Goal: Task Accomplishment & Management: Manage account settings

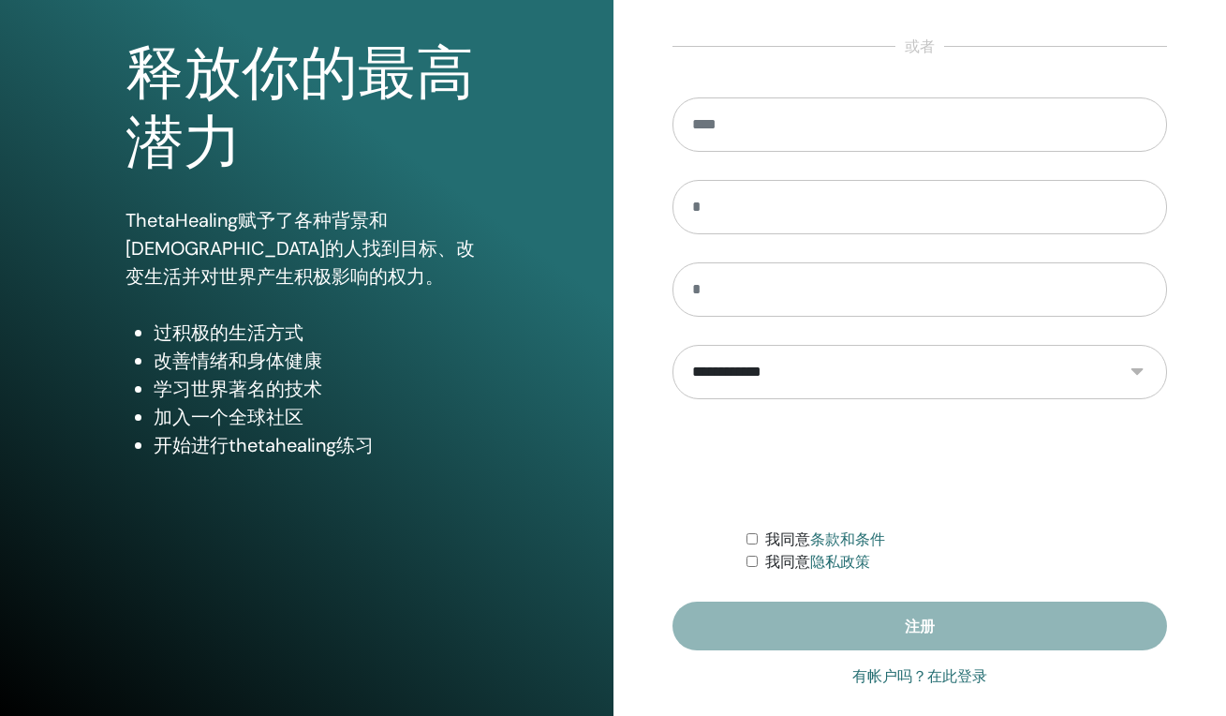
scroll to position [184, 0]
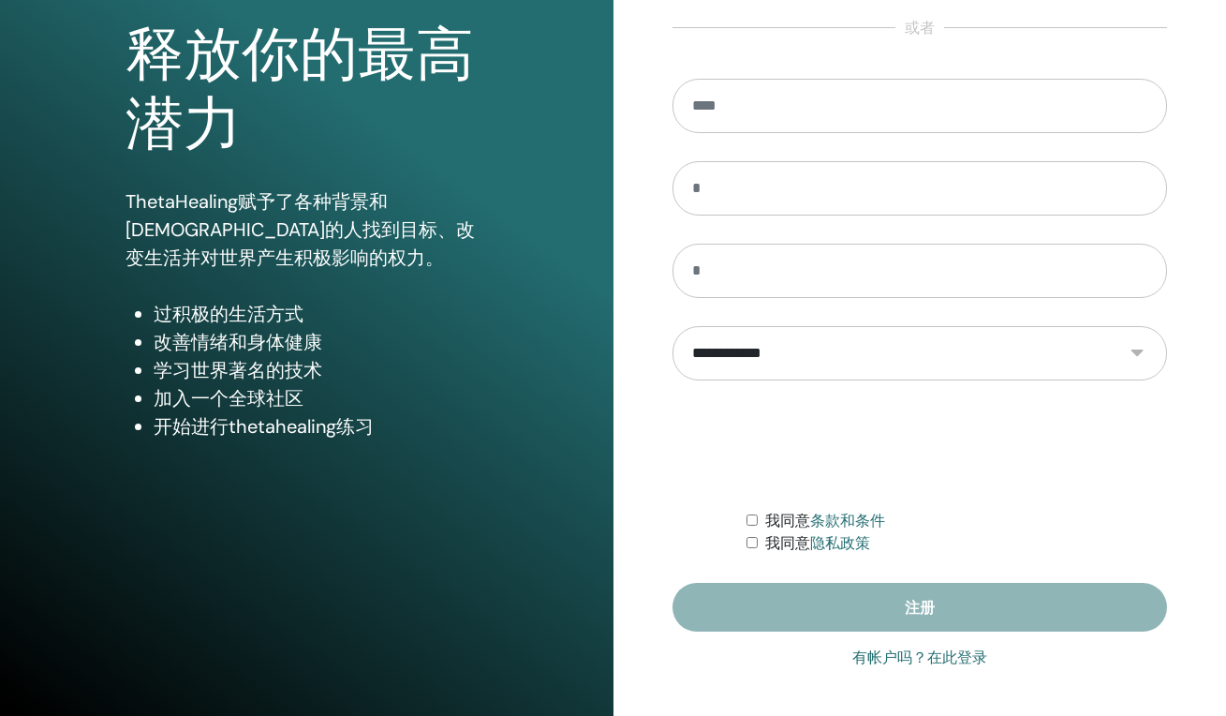
click at [947, 662] on link "有帐户吗？在此登录" at bounding box center [919, 657] width 135 height 22
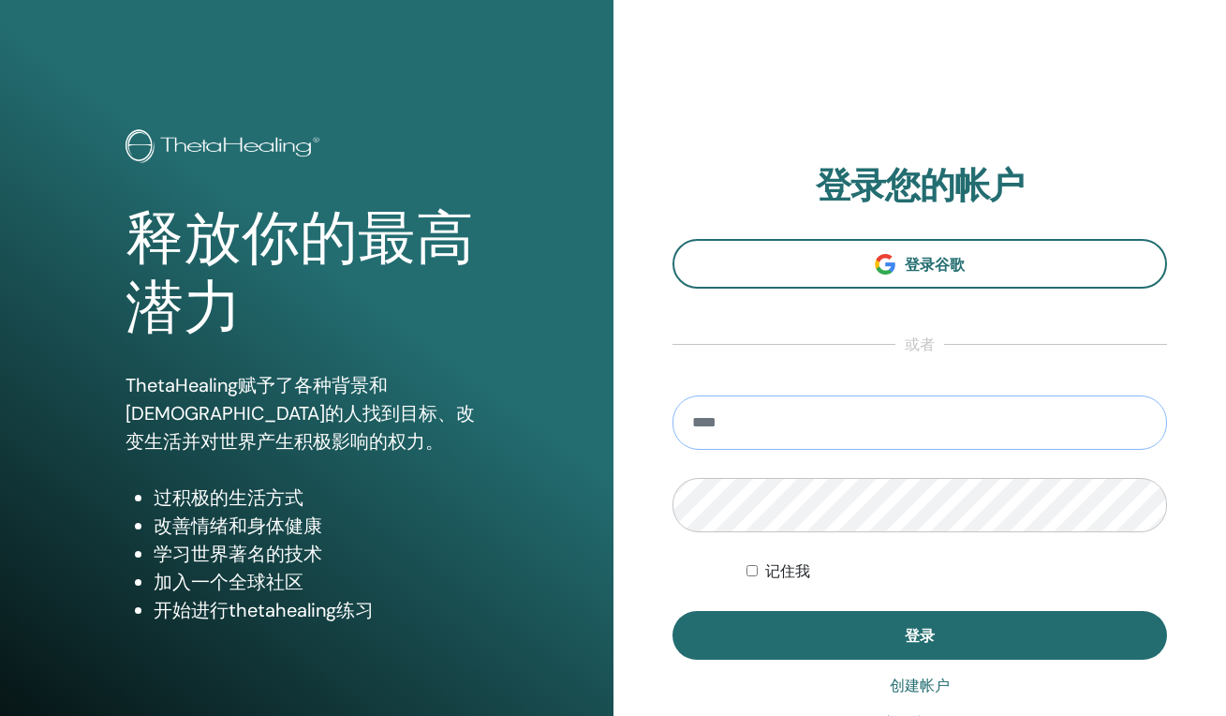
type input "*"
type input "**********"
click at [919, 635] on button "登录" at bounding box center [921, 635] width 496 height 49
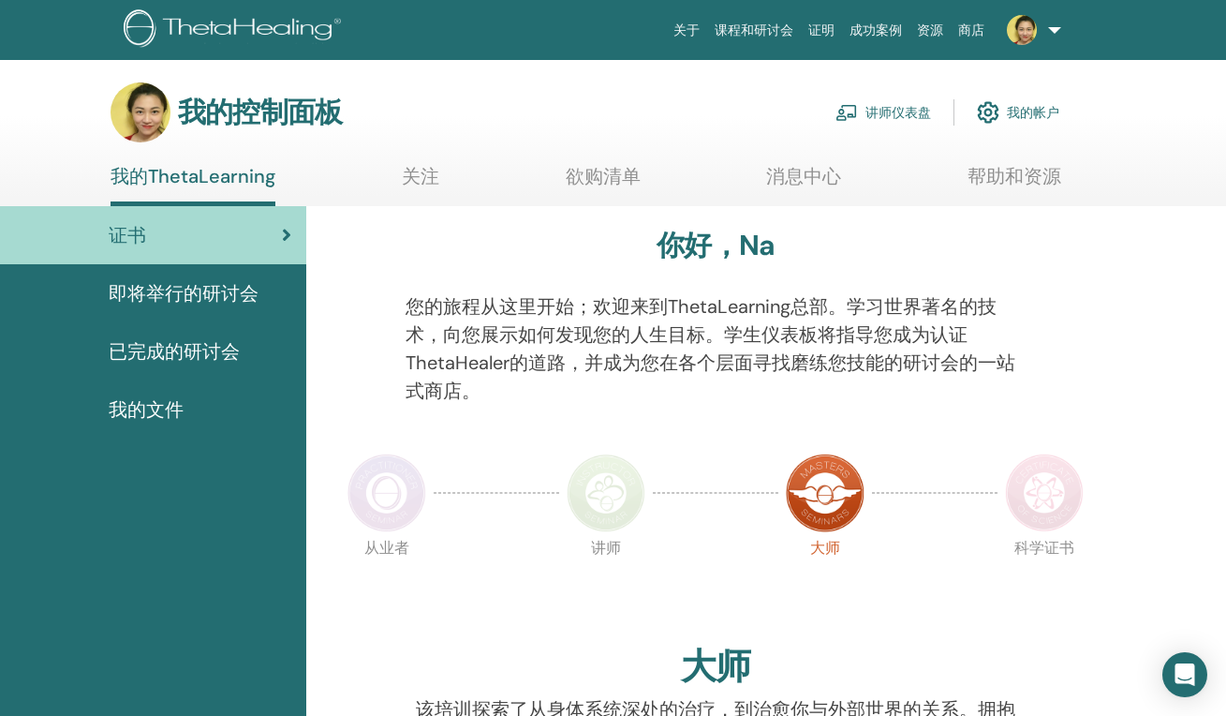
click at [872, 112] on link "讲师仪表盘" at bounding box center [884, 112] width 96 height 41
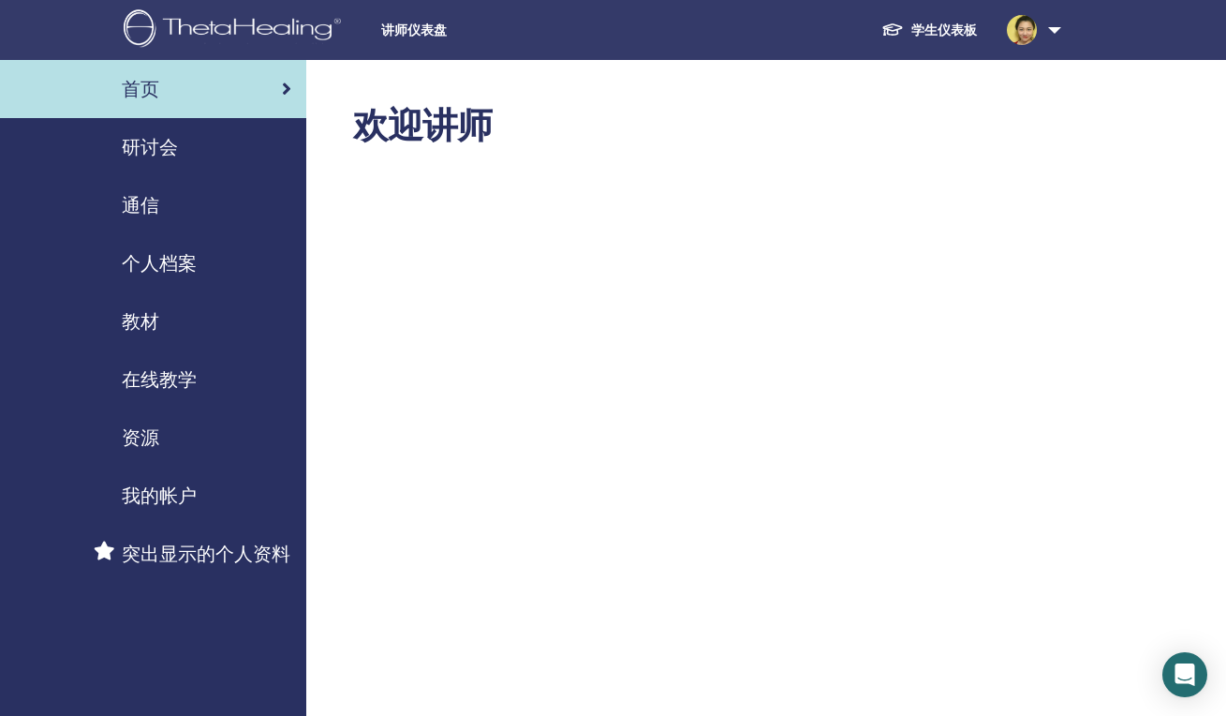
click at [147, 373] on span "在线教学" at bounding box center [159, 379] width 75 height 28
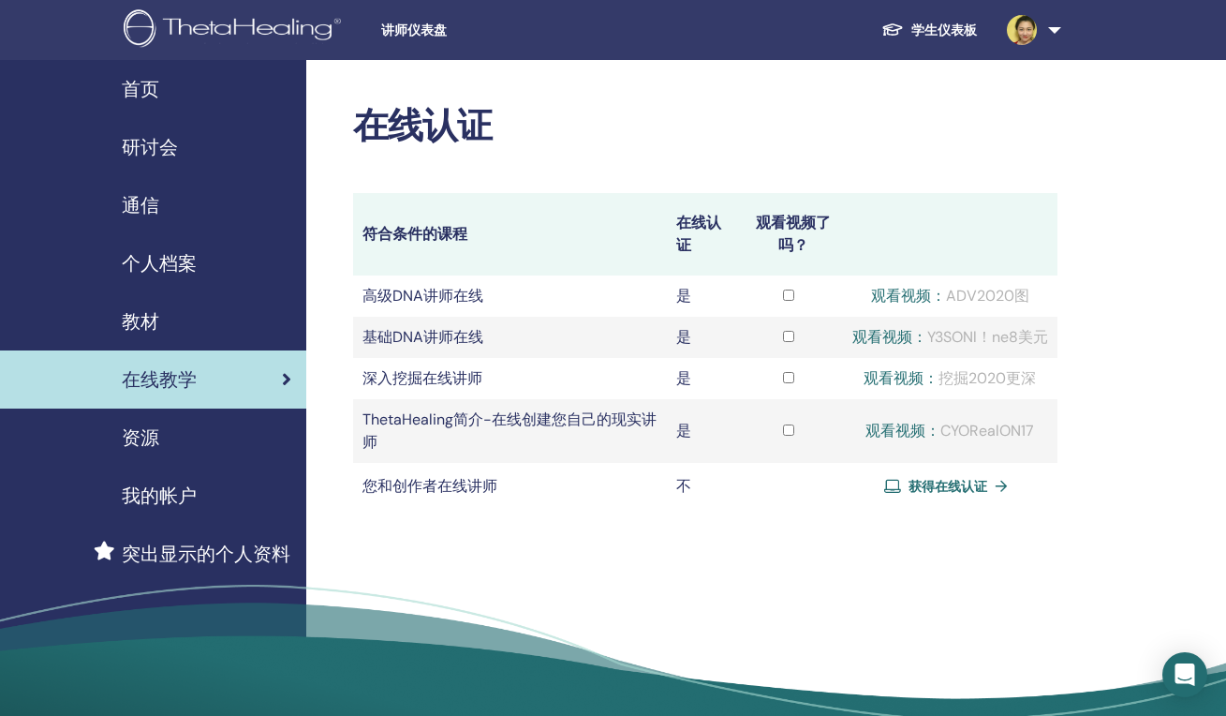
click at [146, 319] on span "教材" at bounding box center [140, 321] width 37 height 28
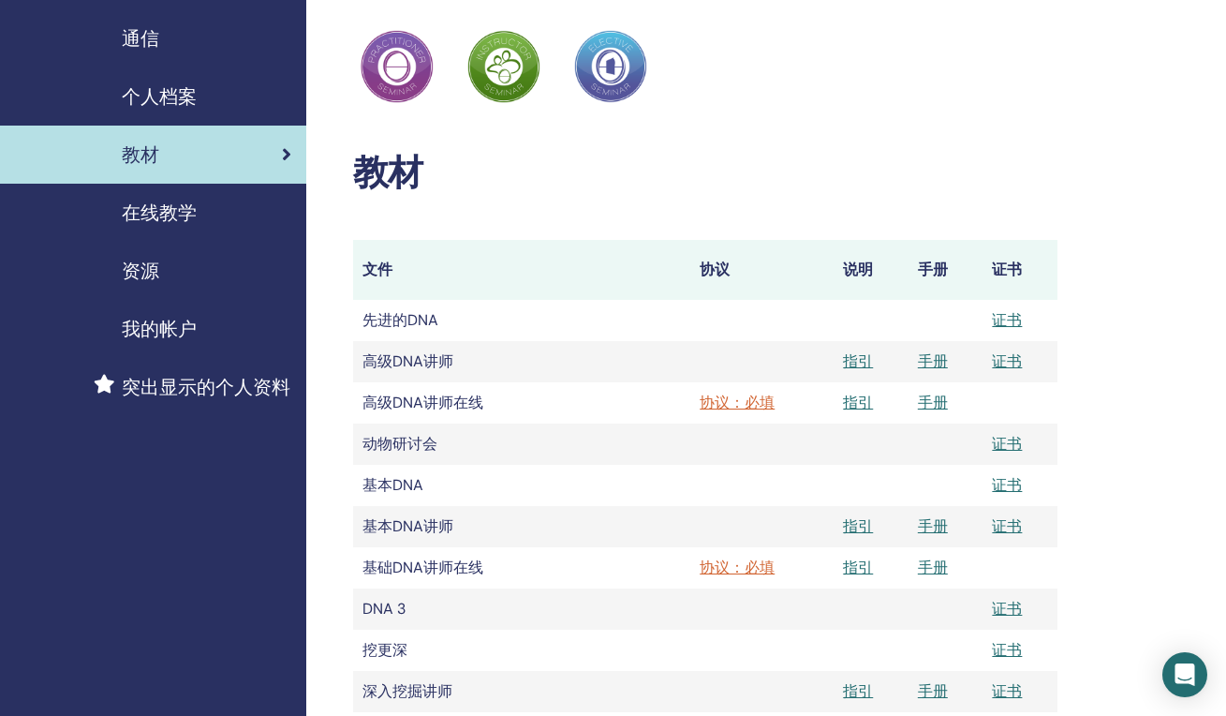
scroll to position [220, 0]
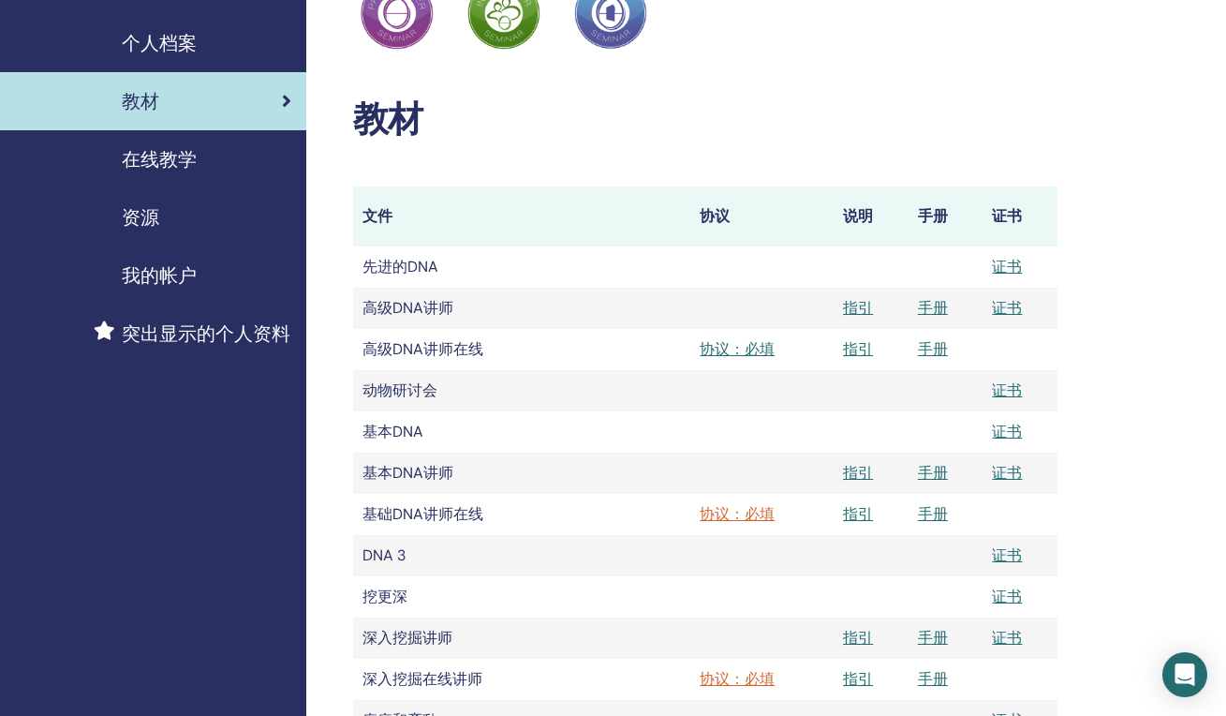
click at [751, 350] on link "协议：必填" at bounding box center [762, 349] width 125 height 22
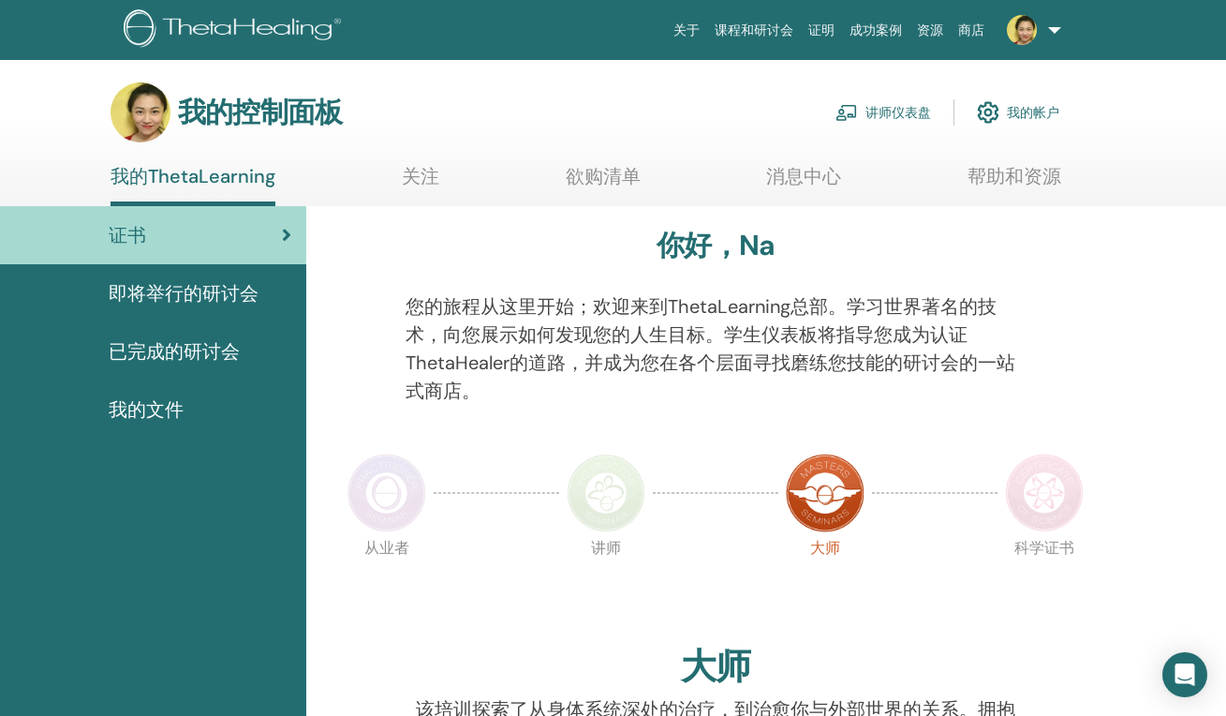
click at [884, 116] on link "讲师仪表盘" at bounding box center [884, 112] width 96 height 41
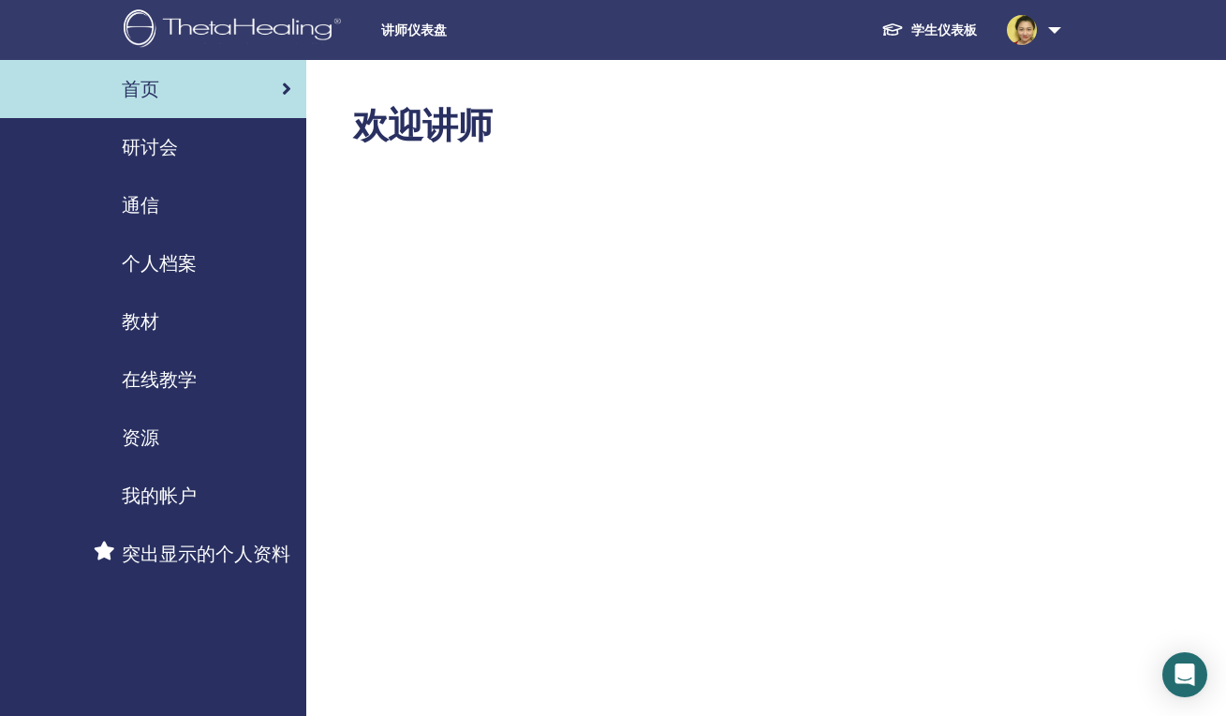
click at [174, 150] on span "研讨会" at bounding box center [150, 147] width 56 height 28
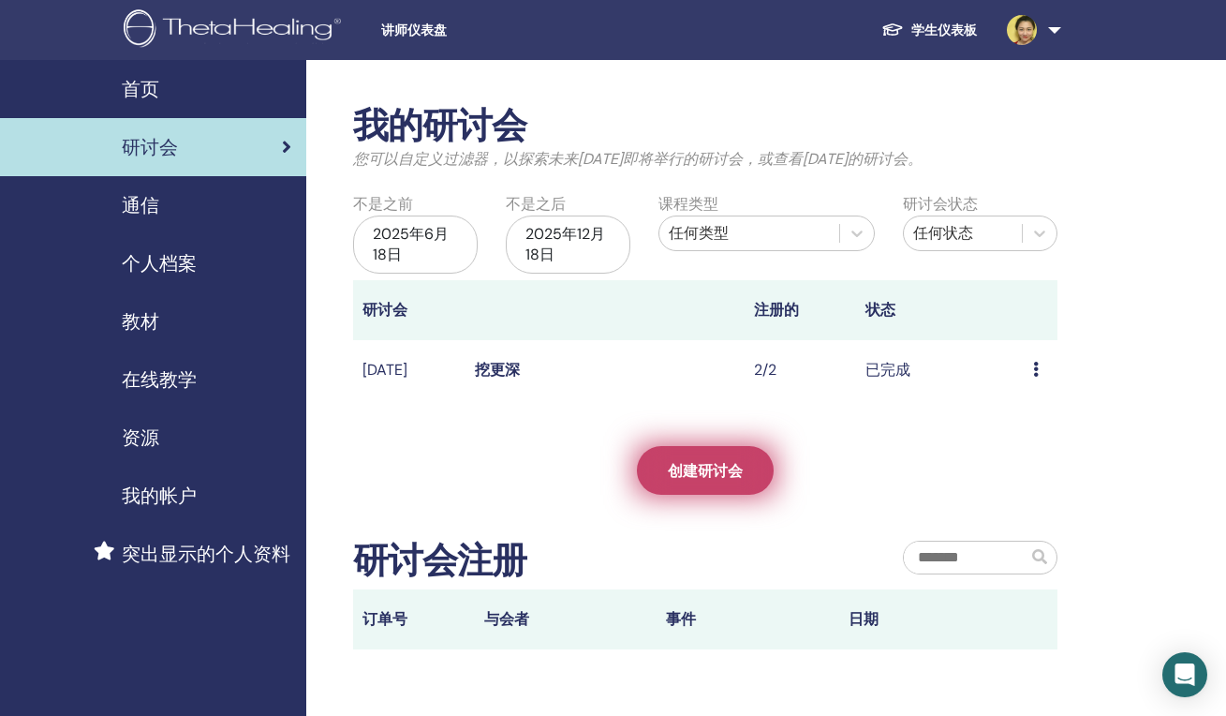
click at [678, 470] on span "创建研讨会" at bounding box center [705, 471] width 75 height 20
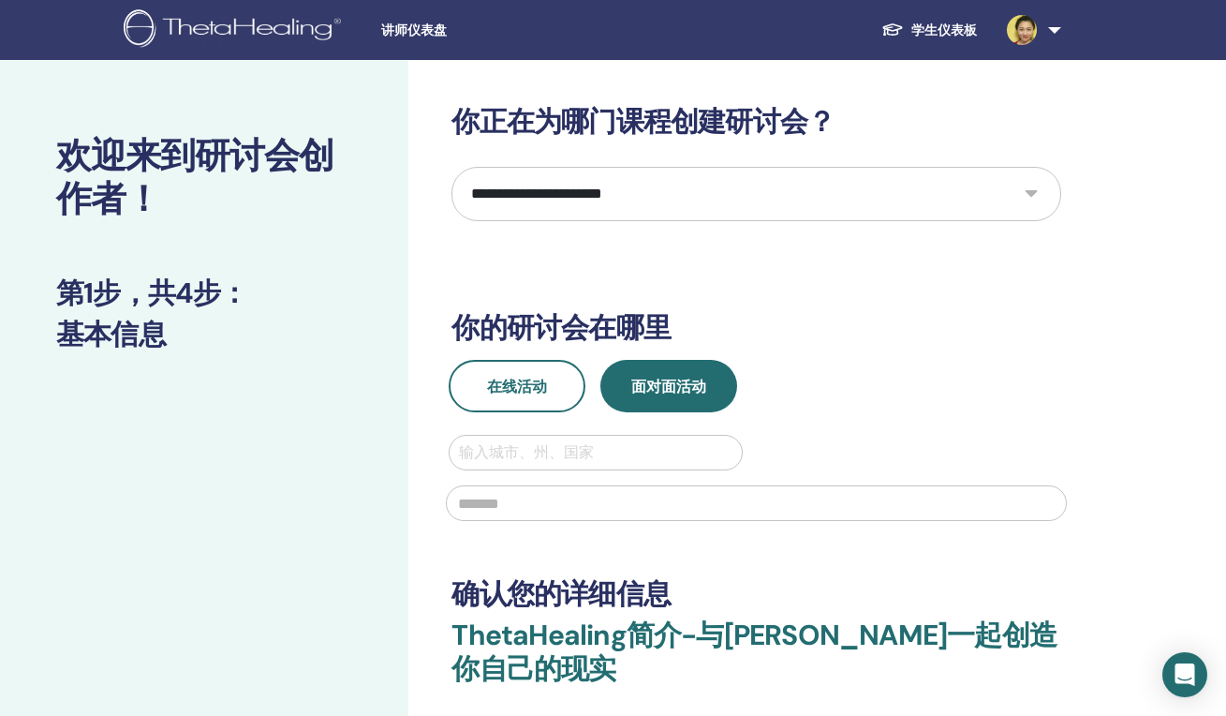
select select "*"
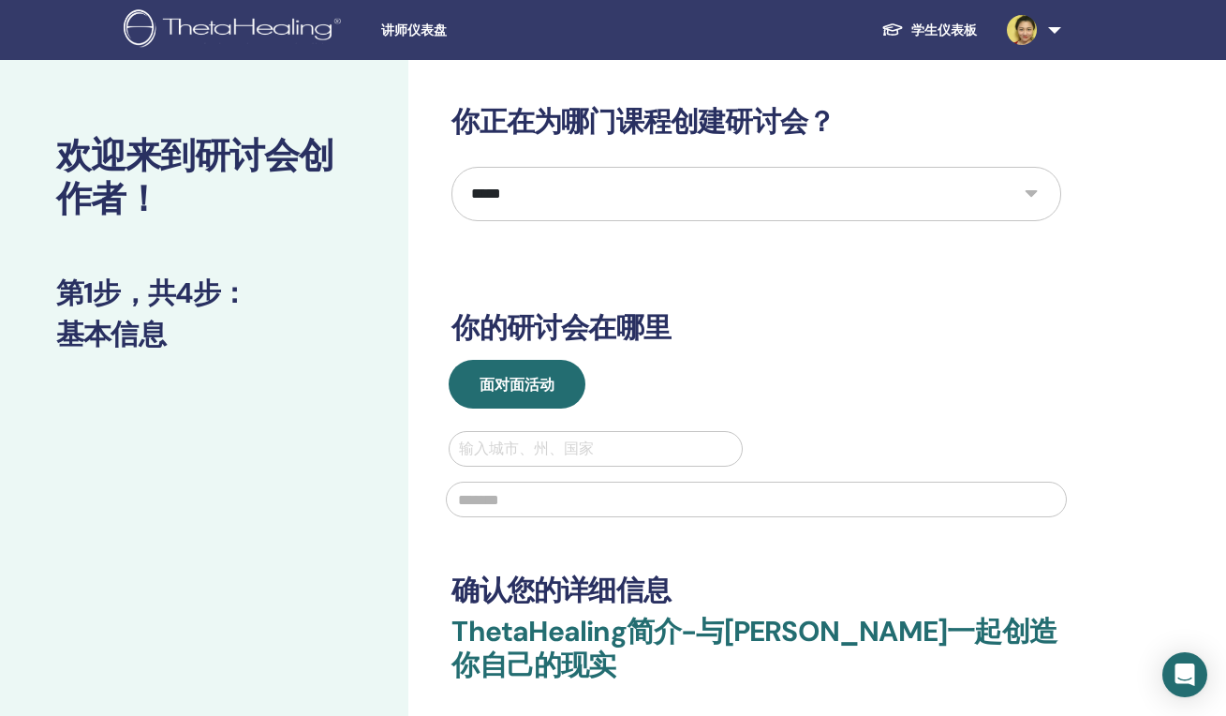
click at [923, 304] on div "**********" at bounding box center [756, 453] width 610 height 697
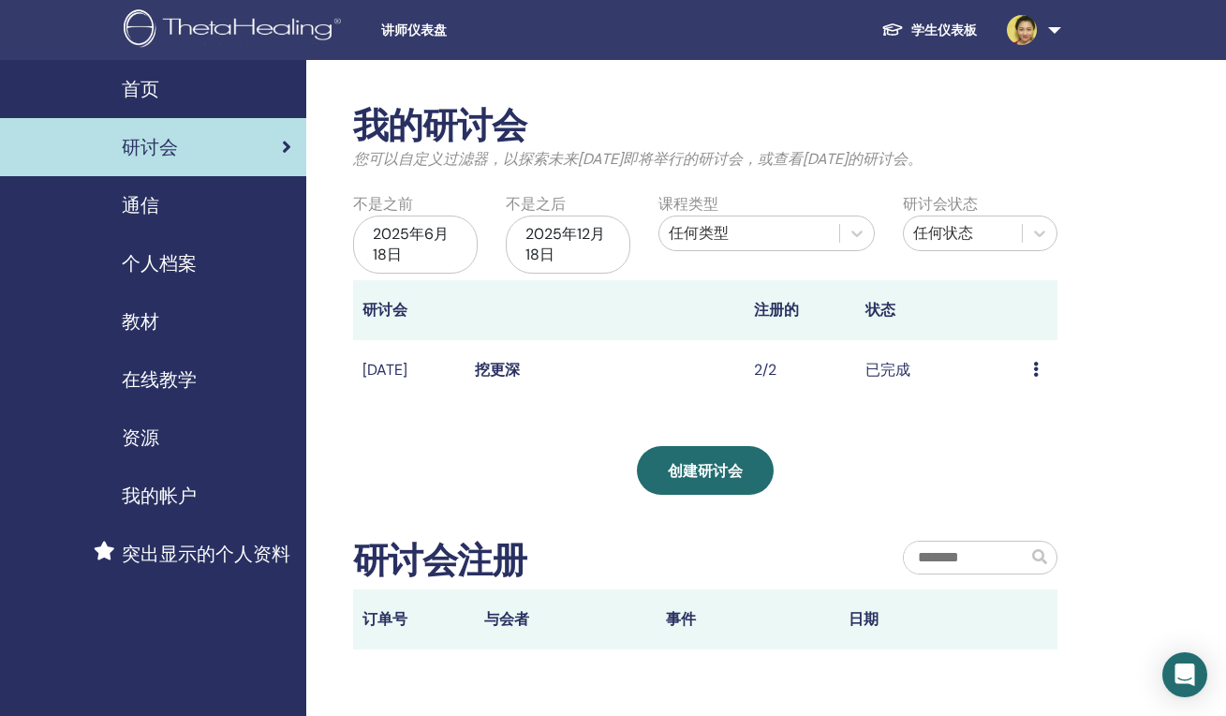
click at [150, 326] on span "教材" at bounding box center [140, 321] width 37 height 28
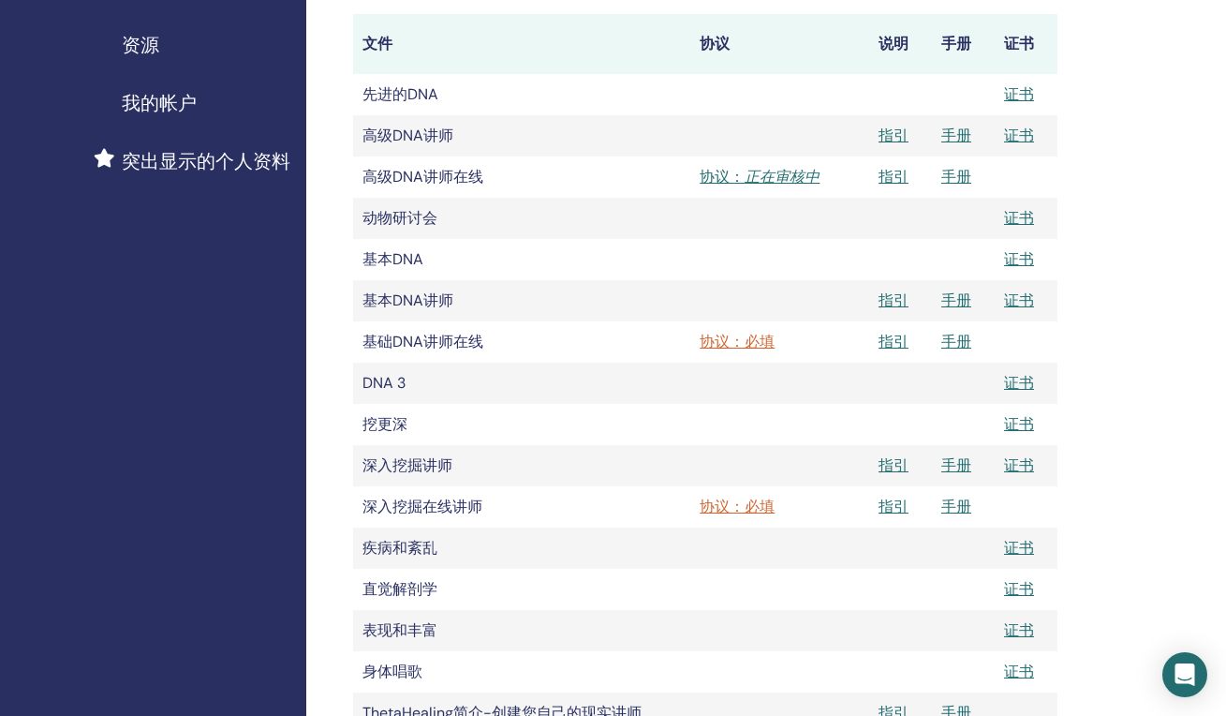
scroll to position [507, 0]
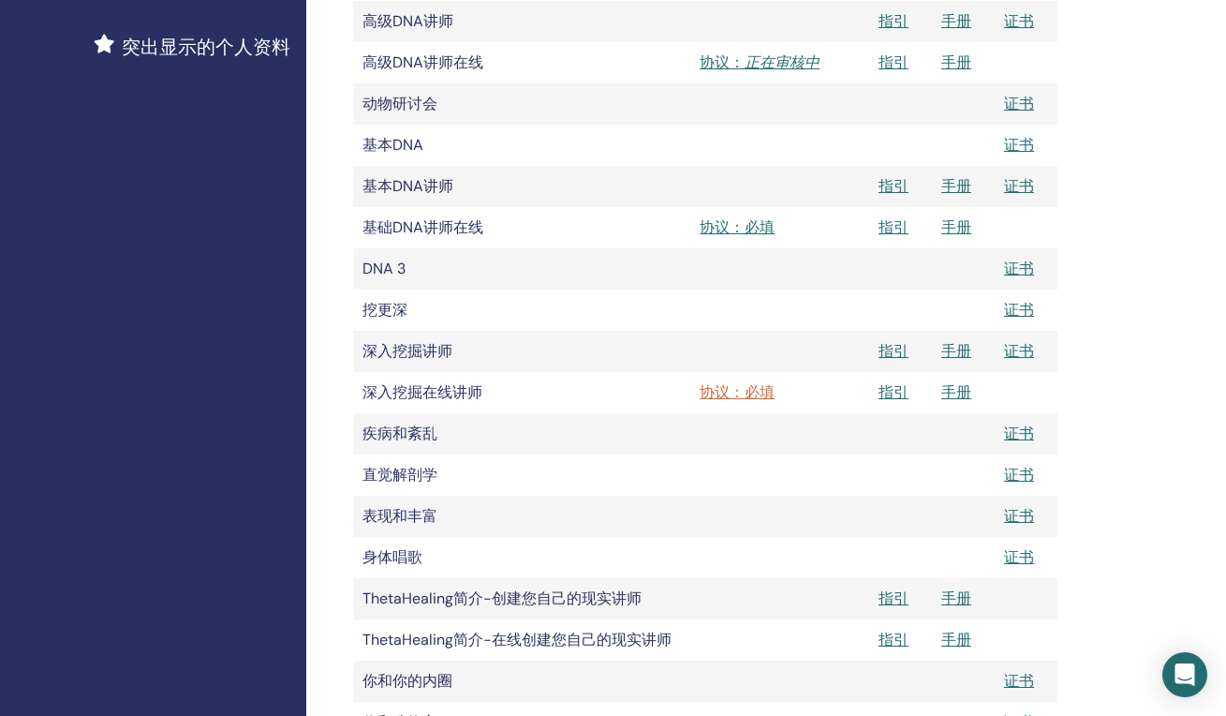
click at [750, 229] on link "协议：必填" at bounding box center [780, 227] width 160 height 22
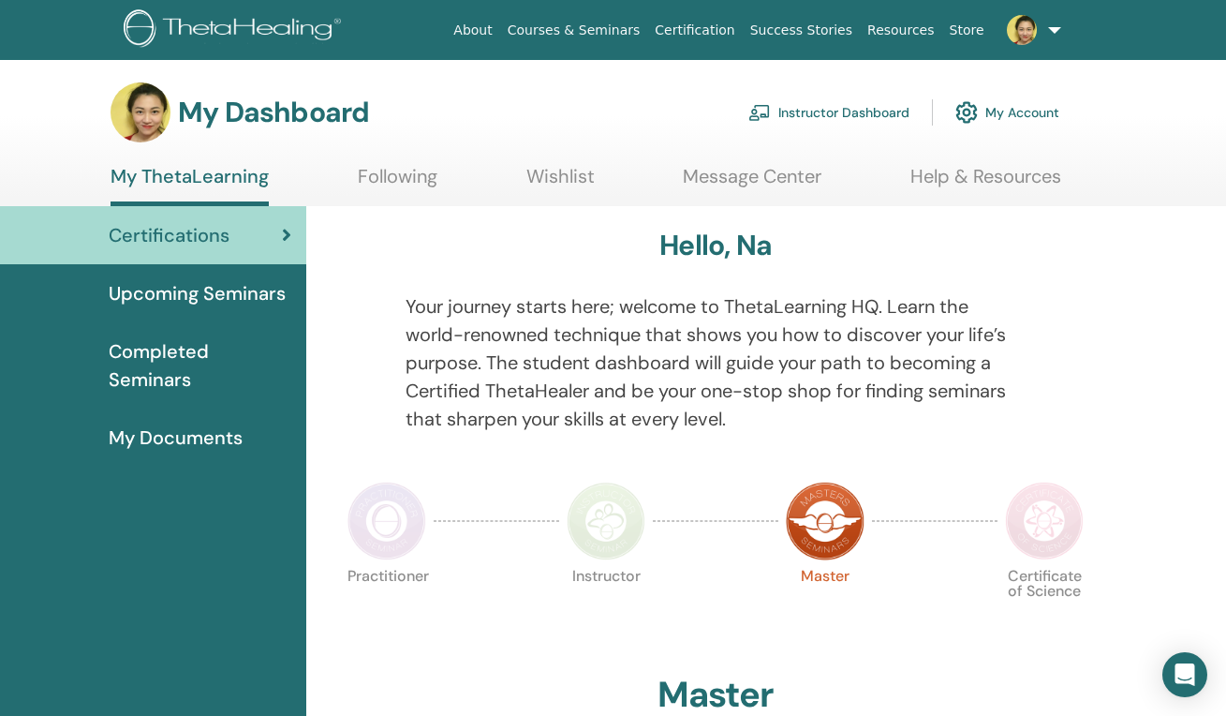
click at [895, 115] on link "Instructor Dashboard" at bounding box center [828, 112] width 161 height 41
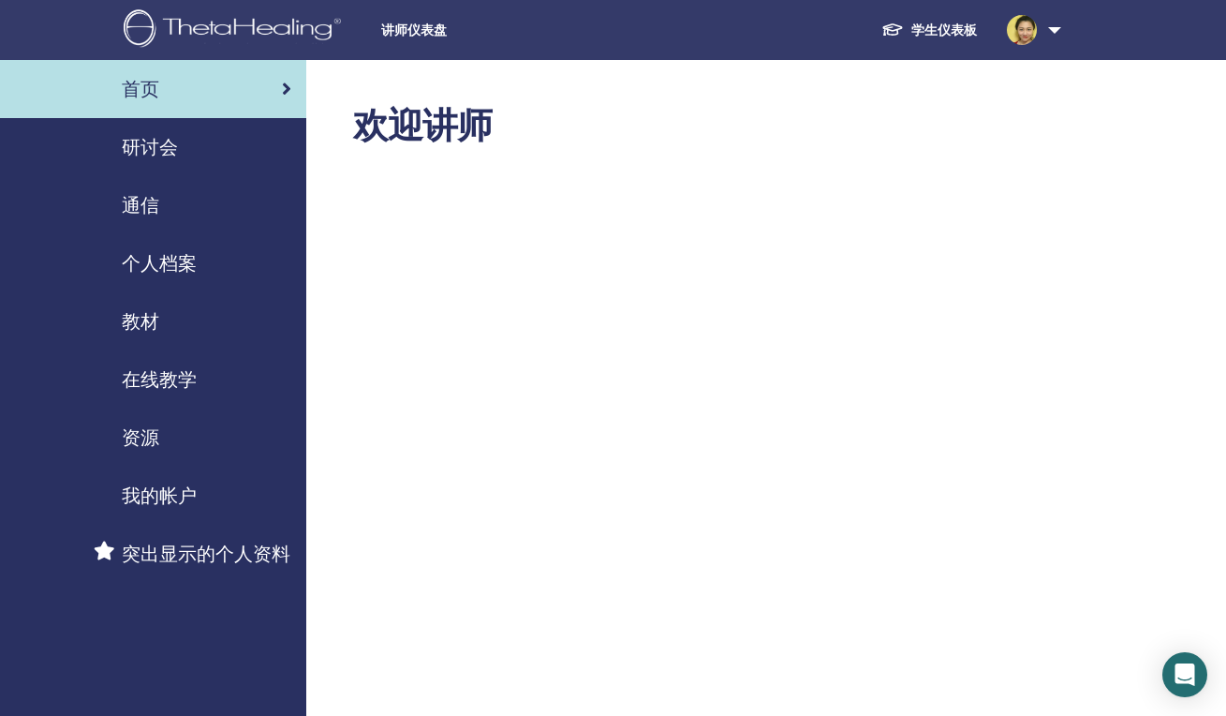
click at [141, 326] on span "教材" at bounding box center [140, 321] width 37 height 28
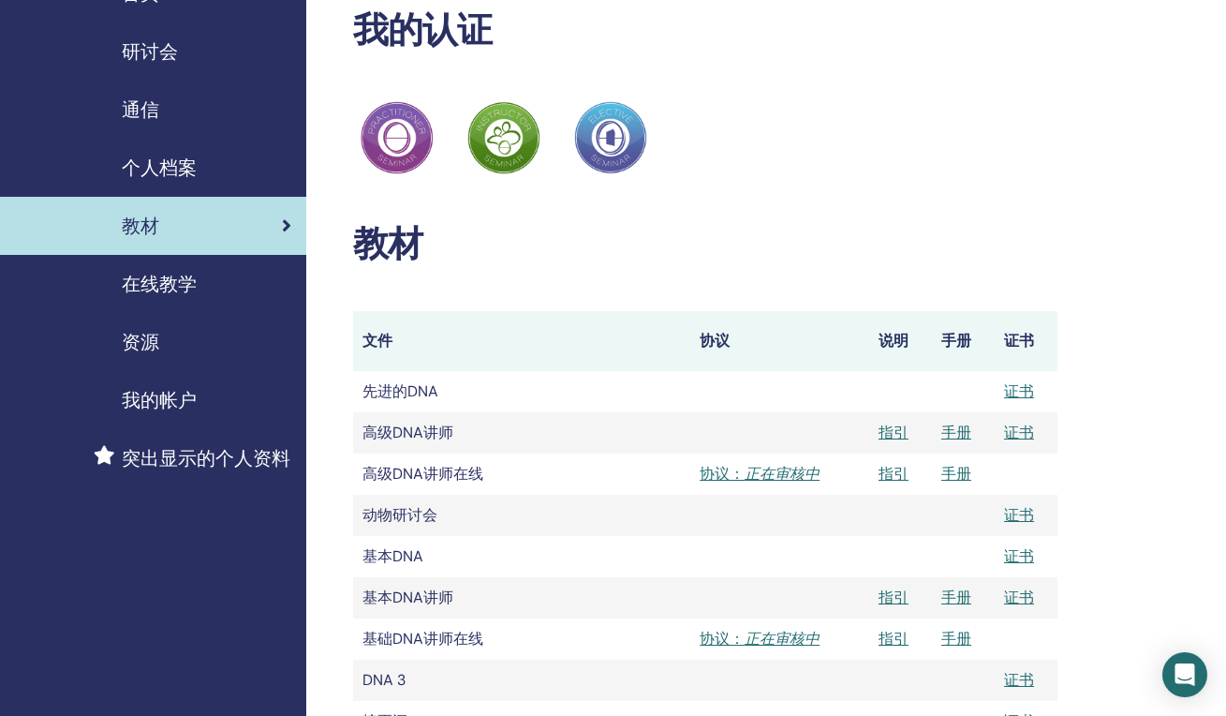
scroll to position [620, 0]
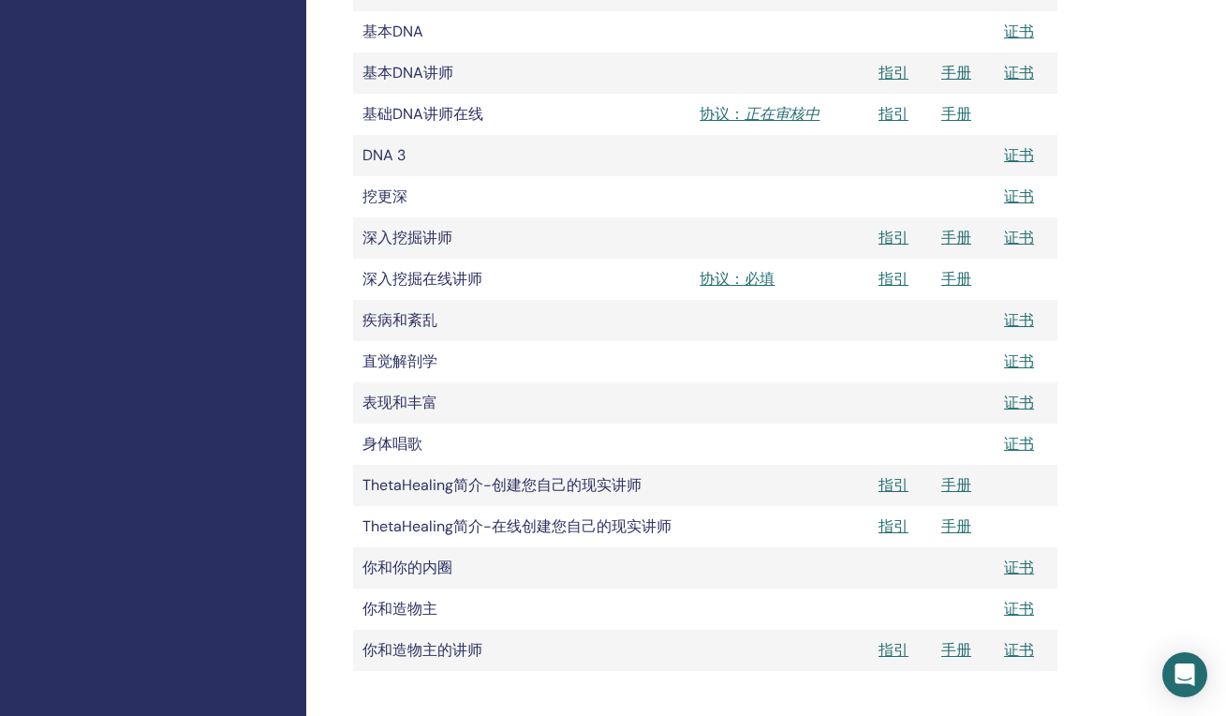
click at [770, 274] on link "协议：必填" at bounding box center [780, 279] width 160 height 22
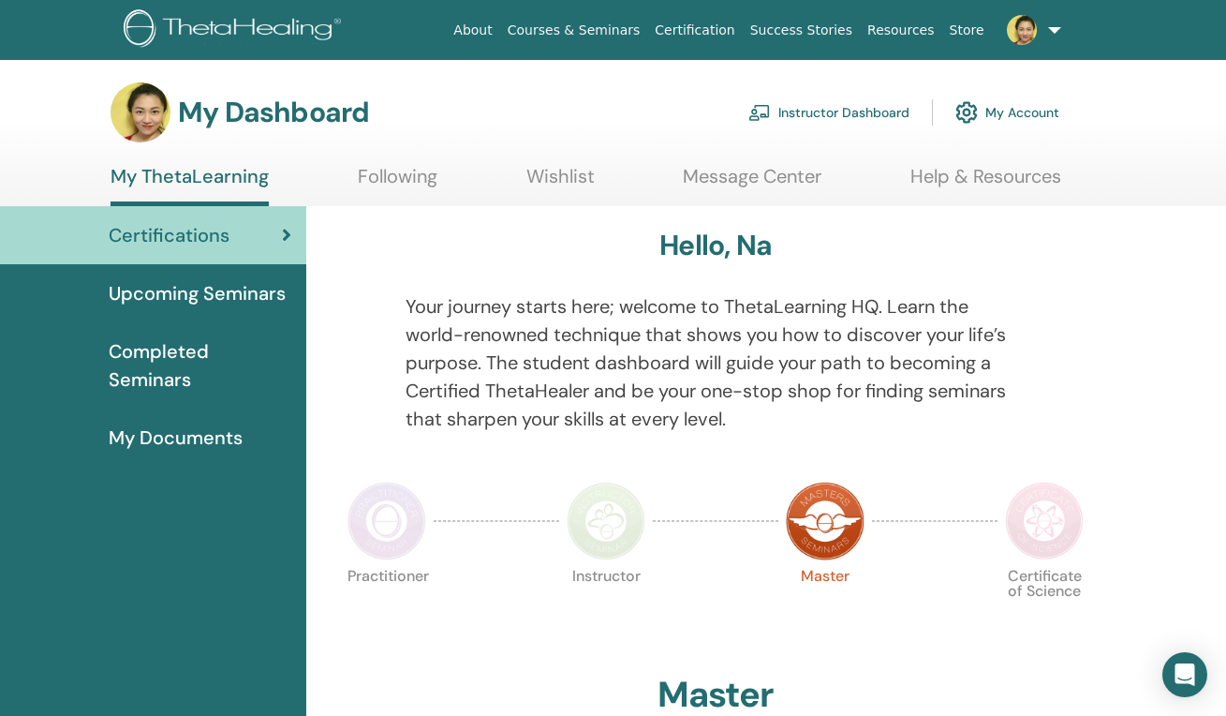
click at [876, 112] on link "Instructor Dashboard" at bounding box center [828, 112] width 161 height 41
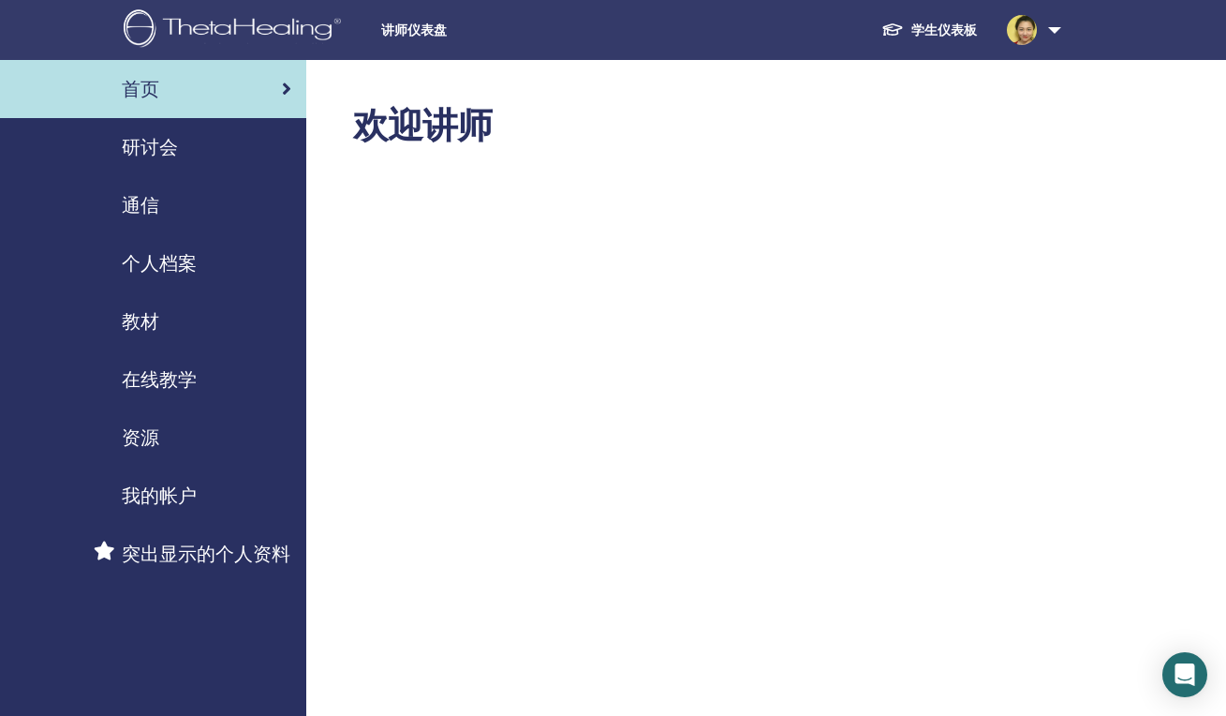
click at [131, 318] on span "教材" at bounding box center [140, 321] width 37 height 28
